Goal: Information Seeking & Learning: Learn about a topic

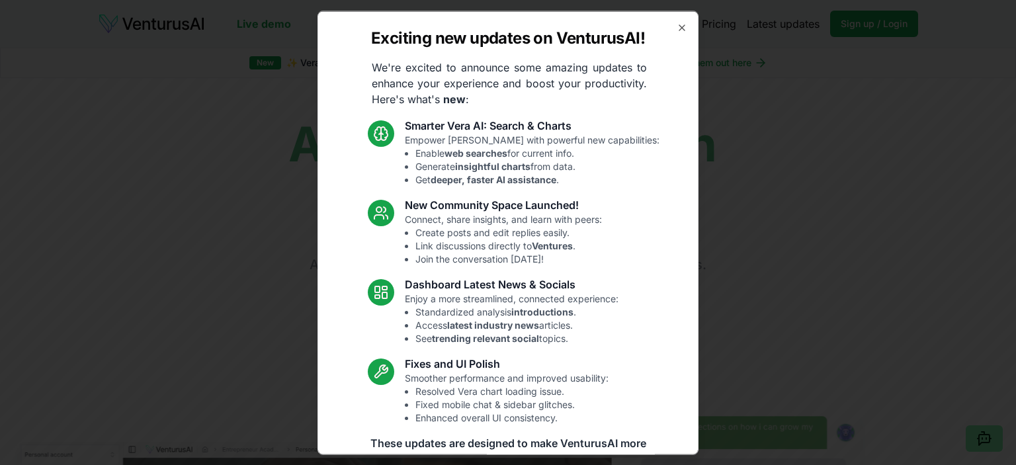
scroll to position [86, 0]
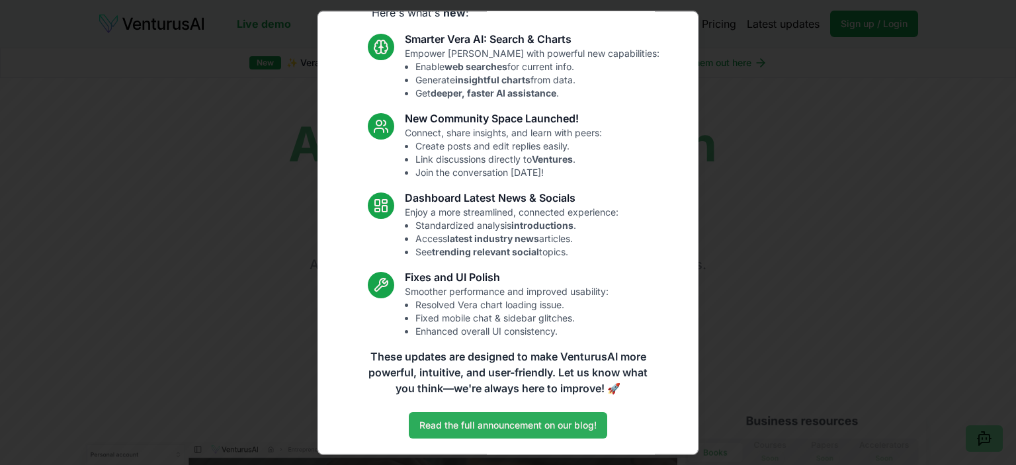
click at [557, 422] on link "Read the full announcement on our blog!" at bounding box center [508, 425] width 198 height 26
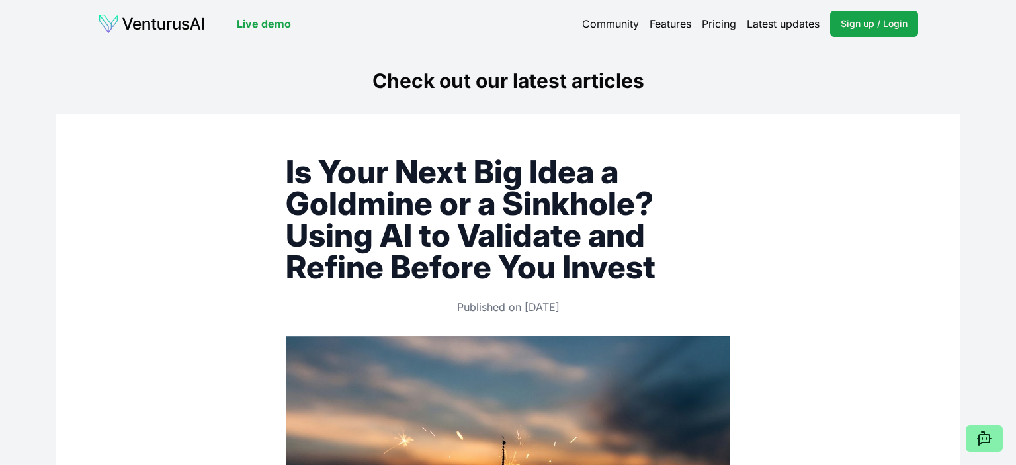
scroll to position [255, 0]
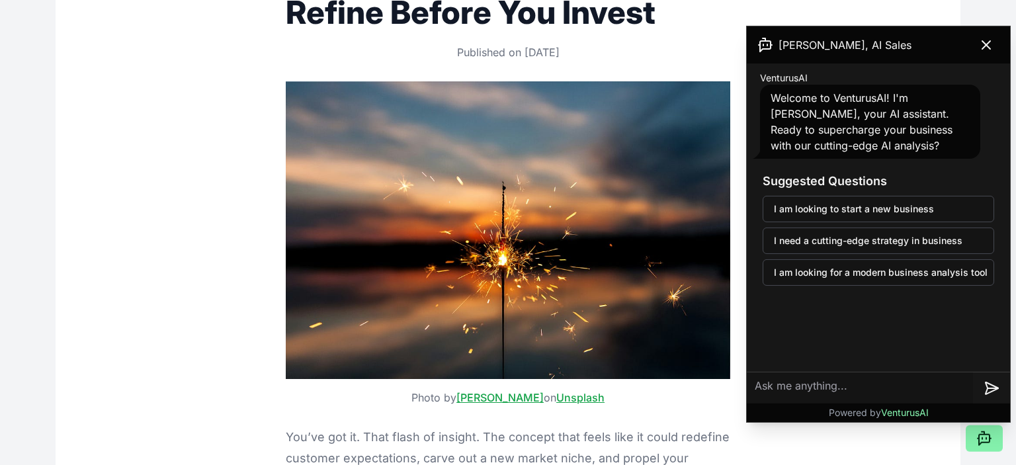
click at [989, 47] on icon at bounding box center [986, 45] width 8 height 8
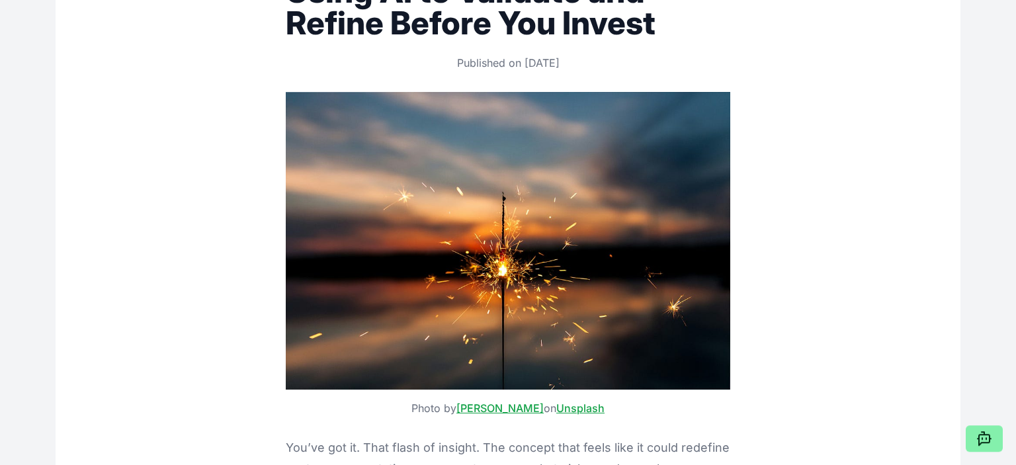
scroll to position [0, 0]
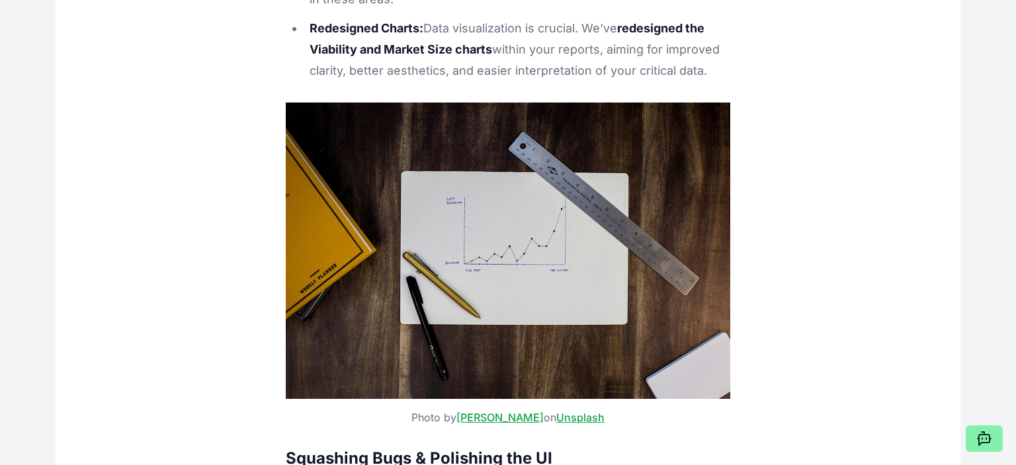
scroll to position [10288, 0]
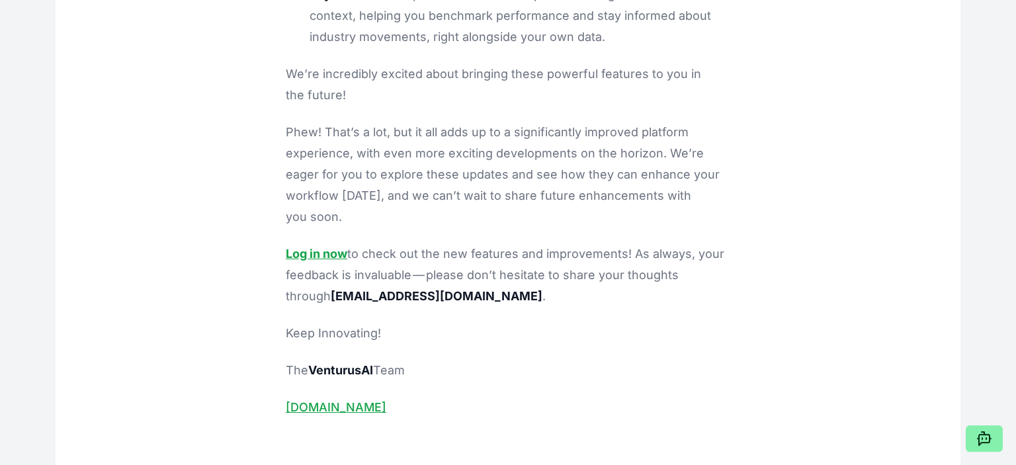
scroll to position [12052, 0]
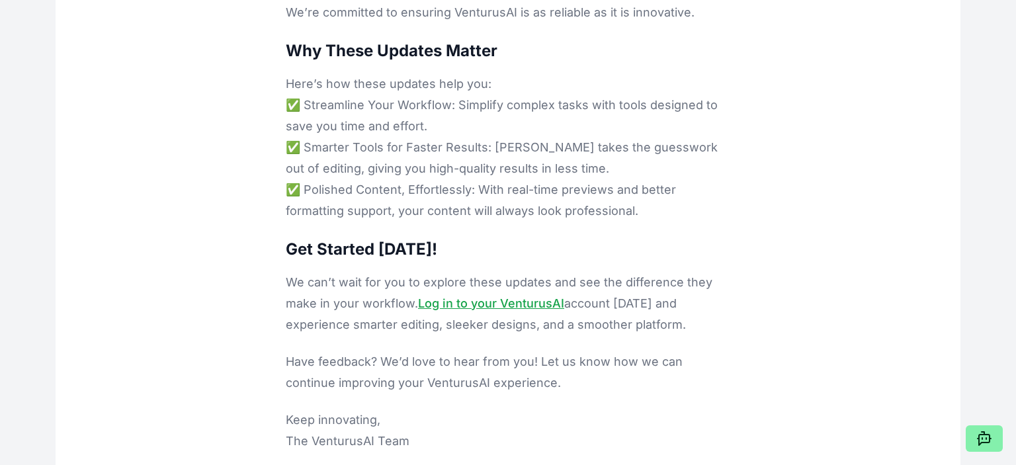
scroll to position [13818, 0]
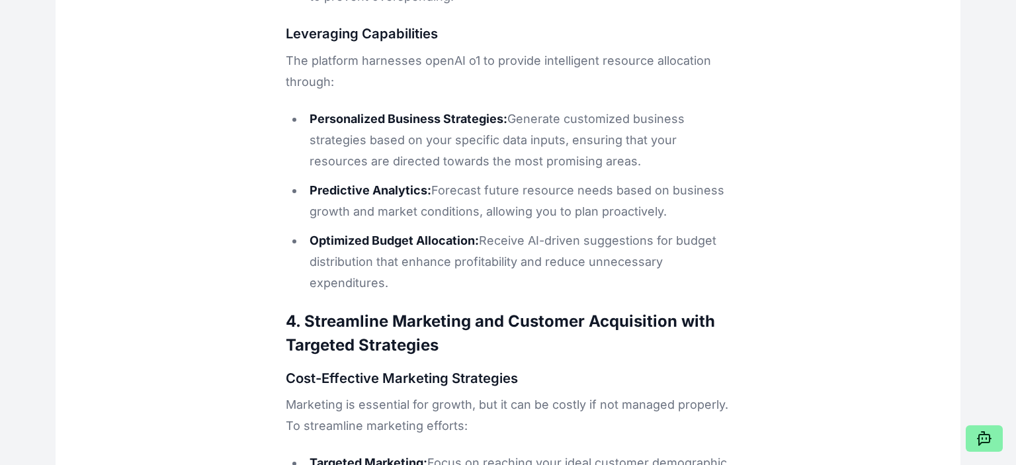
scroll to position [17348, 0]
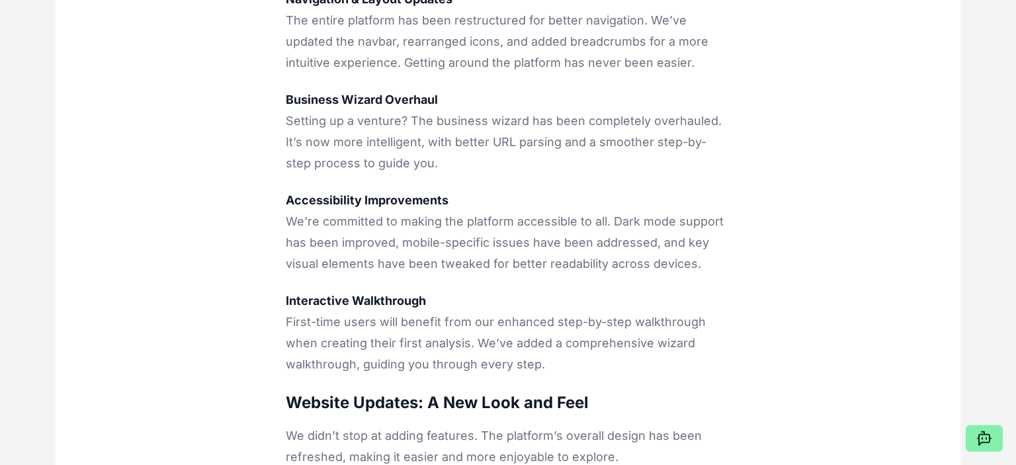
scroll to position [29893, 0]
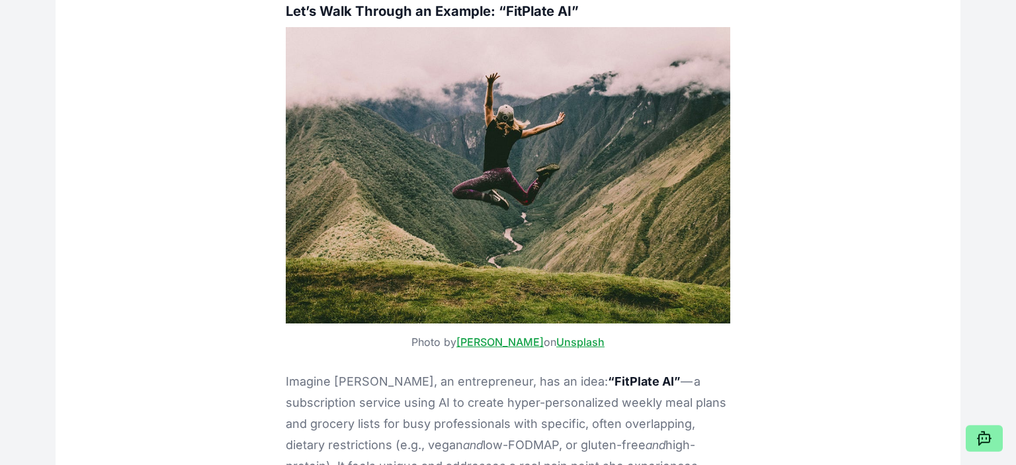
scroll to position [29875, 0]
